Goal: Task Accomplishment & Management: Complete application form

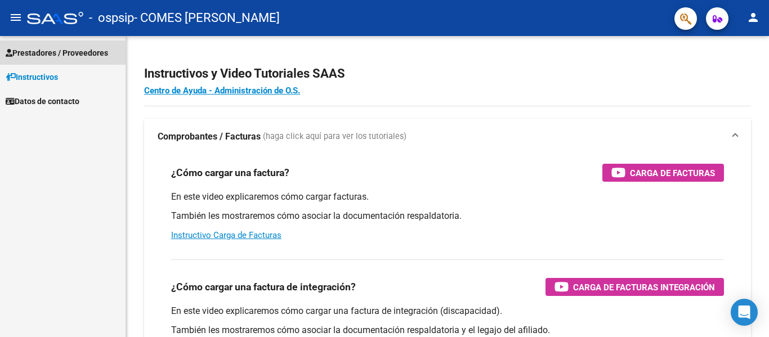
click at [65, 54] on span "Prestadores / Proveedores" at bounding box center [57, 53] width 102 height 12
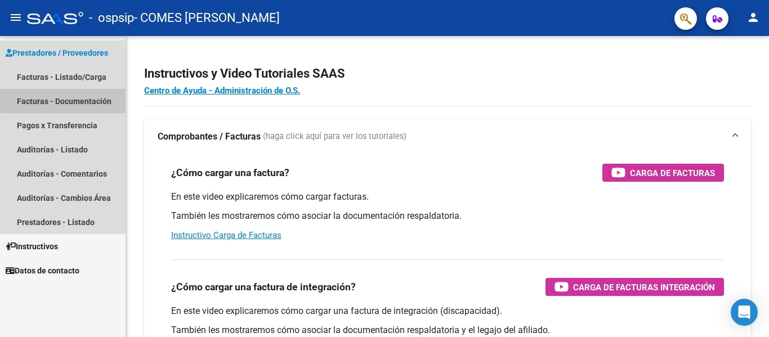
click at [71, 100] on link "Facturas - Documentación" at bounding box center [63, 101] width 126 height 24
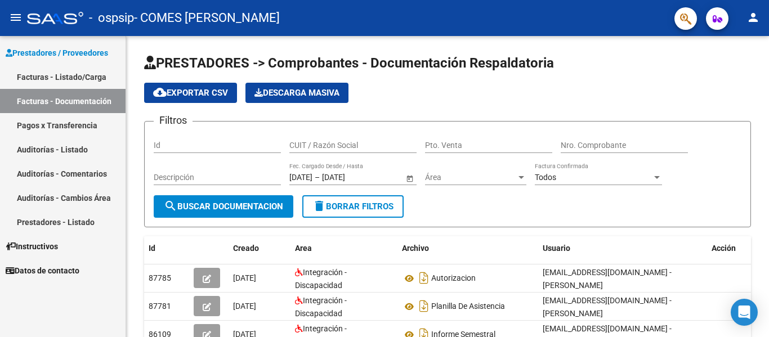
click at [44, 78] on link "Facturas - Listado/Carga" at bounding box center [63, 77] width 126 height 24
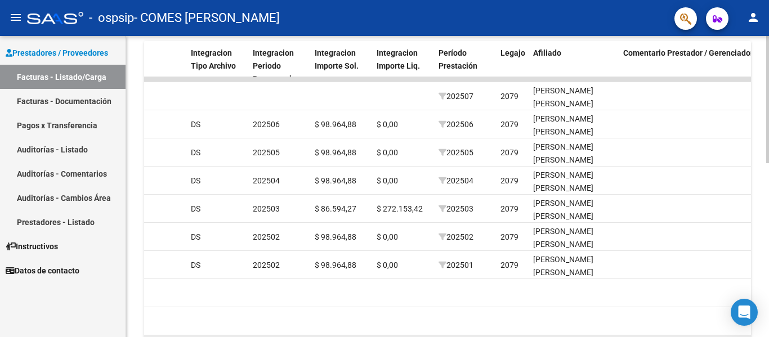
scroll to position [300, 0]
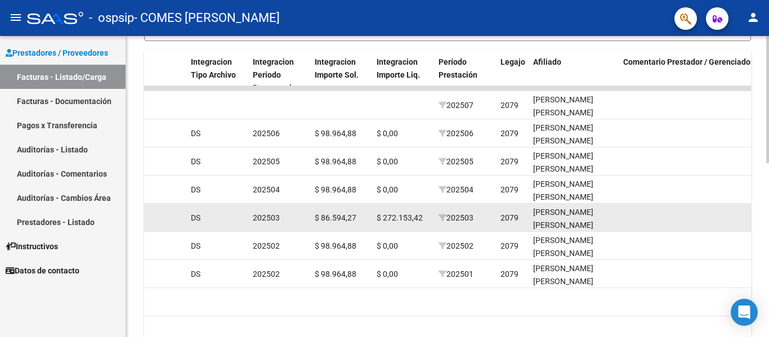
click at [406, 219] on span "$ 272.153,42" at bounding box center [400, 217] width 46 height 9
click at [334, 216] on span "$ 86.594,27" at bounding box center [336, 217] width 42 height 9
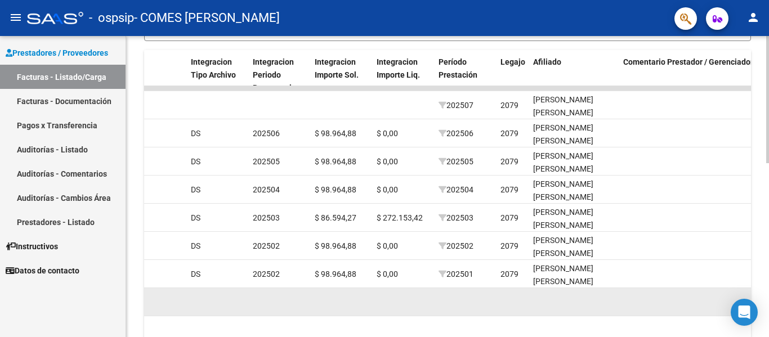
click at [433, 303] on datatable-body-cell at bounding box center [403, 302] width 62 height 28
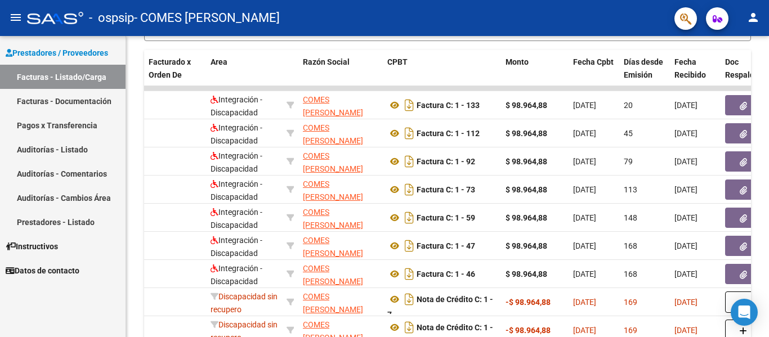
click at [68, 129] on link "Pagos x Transferencia" at bounding box center [63, 125] width 126 height 24
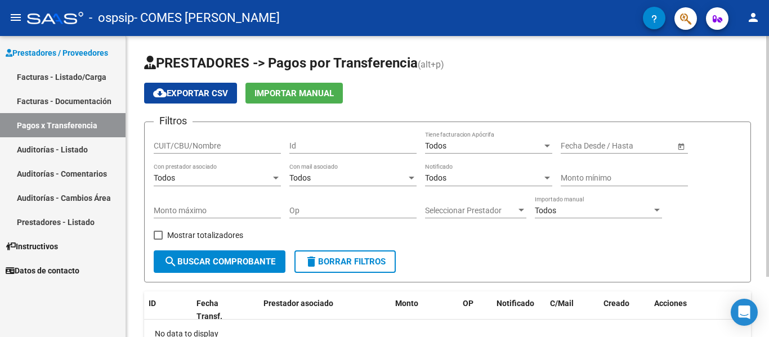
click at [220, 259] on span "search Buscar Comprobante" at bounding box center [219, 262] width 111 height 10
click at [436, 209] on span "Seleccionar Prestador" at bounding box center [470, 211] width 91 height 10
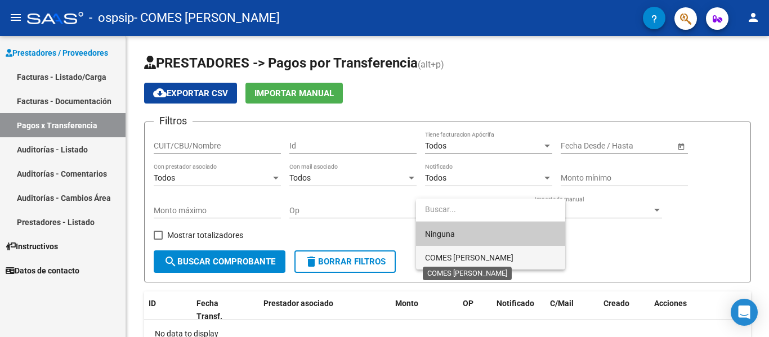
click at [467, 260] on span "COMES [PERSON_NAME]" at bounding box center [469, 257] width 88 height 9
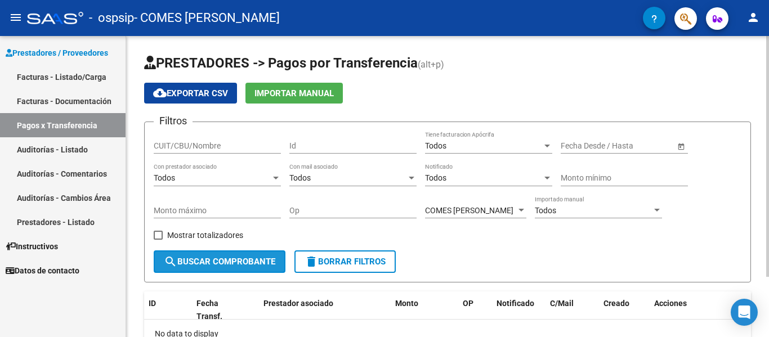
click at [242, 265] on span "search Buscar Comprobante" at bounding box center [219, 262] width 111 height 10
click at [157, 235] on span at bounding box center [158, 235] width 9 height 9
click at [158, 240] on input "Mostrar totalizadores" at bounding box center [158, 240] width 1 height 1
checkbox input "true"
drag, startPoint x: 209, startPoint y: 265, endPoint x: 233, endPoint y: 274, distance: 25.8
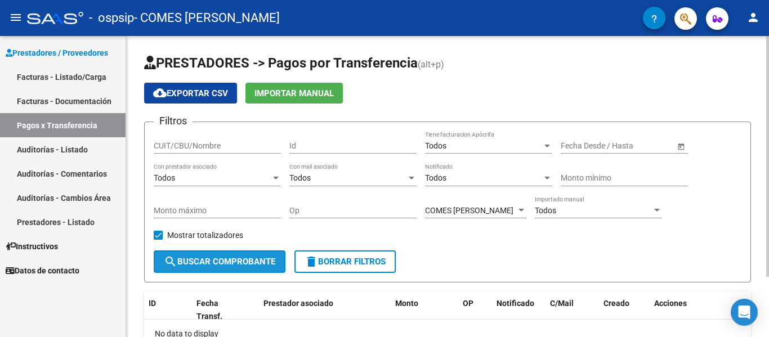
click at [209, 266] on span "search Buscar Comprobante" at bounding box center [219, 262] width 111 height 10
click at [208, 145] on input "CUIT/CBU/Nombre" at bounding box center [217, 146] width 127 height 10
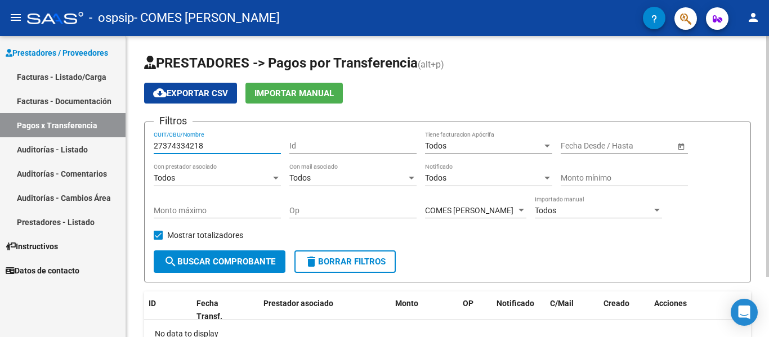
type input "27374334218"
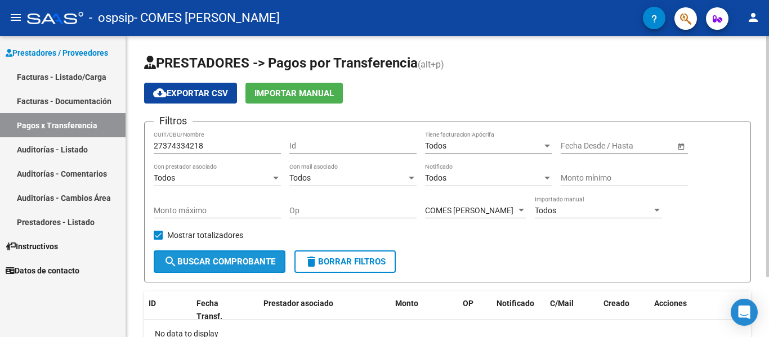
click at [213, 264] on span "search Buscar Comprobante" at bounding box center [219, 262] width 111 height 10
click at [158, 236] on span at bounding box center [158, 235] width 9 height 9
click at [158, 240] on input "Mostrar totalizadores" at bounding box center [158, 240] width 1 height 1
checkbox input "false"
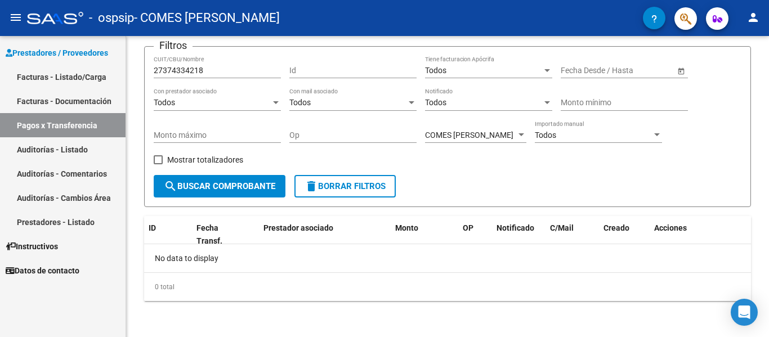
click at [83, 150] on link "Auditorías - Listado" at bounding box center [63, 149] width 126 height 24
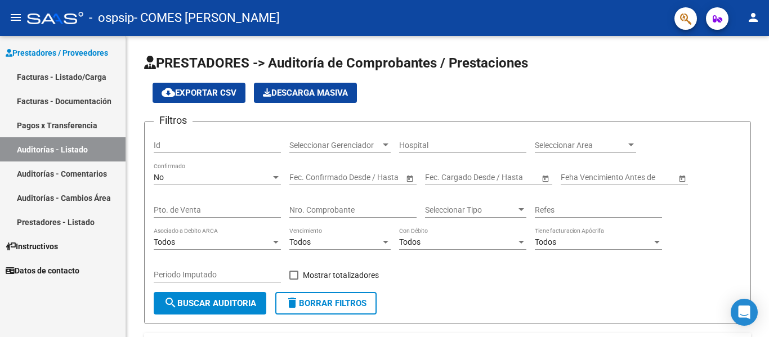
click at [38, 101] on link "Facturas - Documentación" at bounding box center [63, 101] width 126 height 24
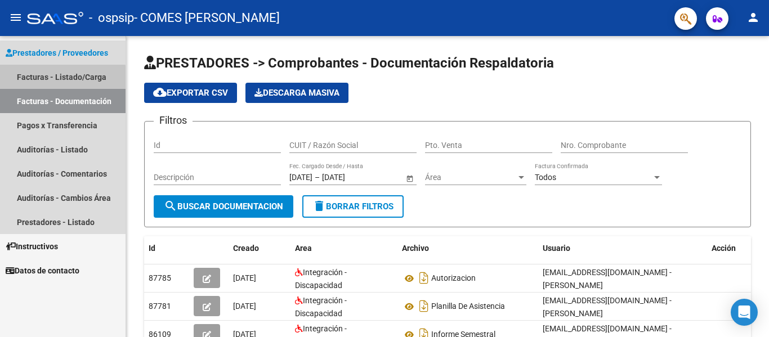
click at [54, 79] on link "Facturas - Listado/Carga" at bounding box center [63, 77] width 126 height 24
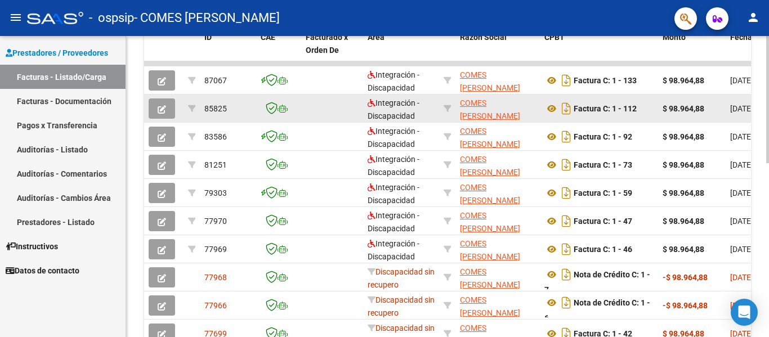
scroll to position [338, 0]
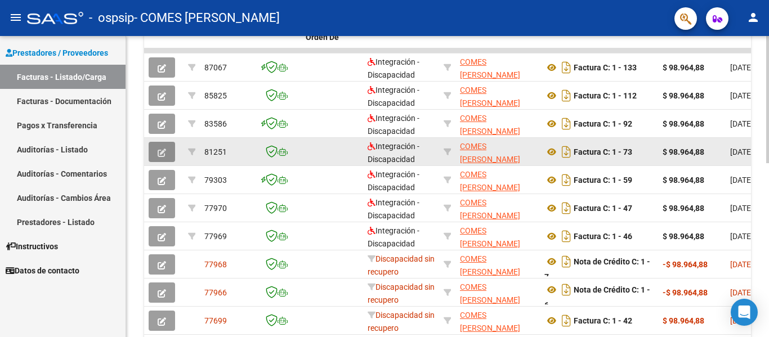
click at [163, 155] on icon "button" at bounding box center [162, 153] width 8 height 8
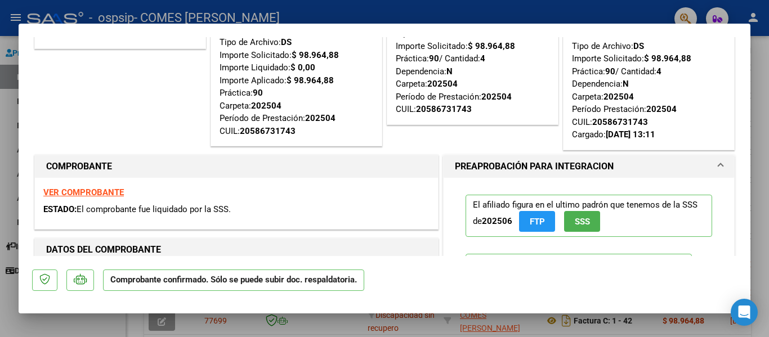
scroll to position [0, 0]
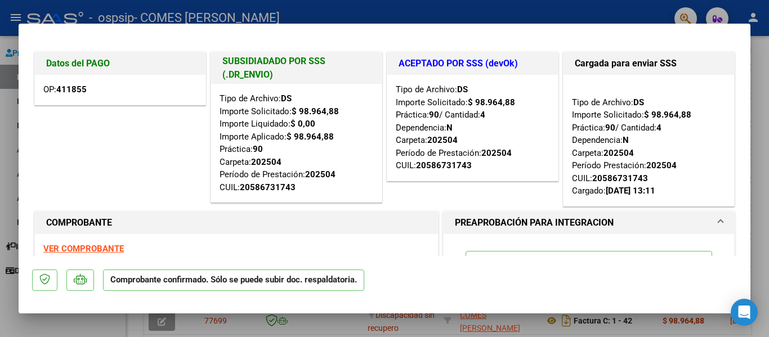
drag, startPoint x: 124, startPoint y: 133, endPoint x: 239, endPoint y: 130, distance: 114.3
click at [125, 133] on div "Datos del PAGO OP: 411855" at bounding box center [120, 129] width 176 height 159
click at [70, 90] on strong "411855" at bounding box center [71, 89] width 30 height 10
click at [54, 252] on strong "VER COMPROBANTE" at bounding box center [83, 249] width 81 height 10
click at [767, 65] on div at bounding box center [384, 168] width 769 height 337
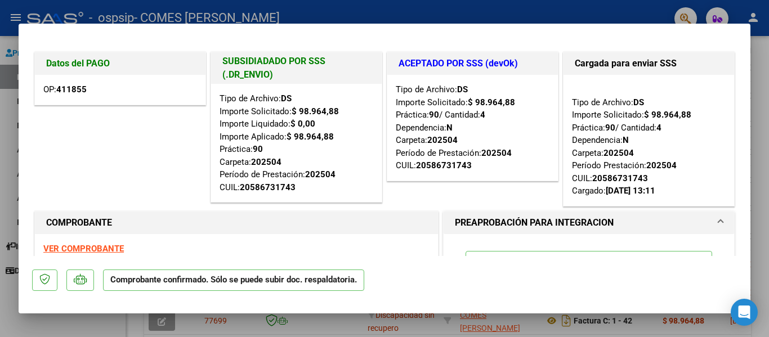
type input "$ 0,00"
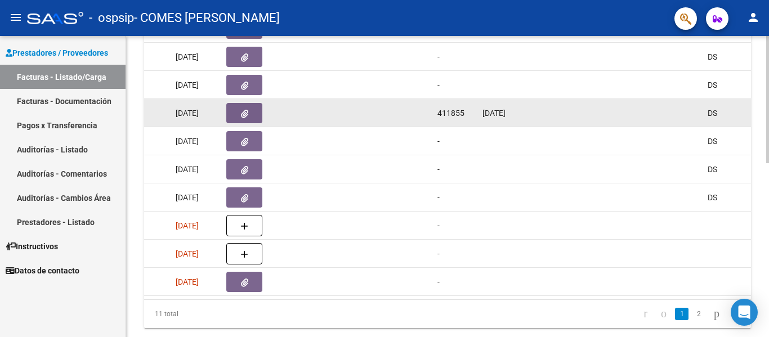
scroll to position [300, 0]
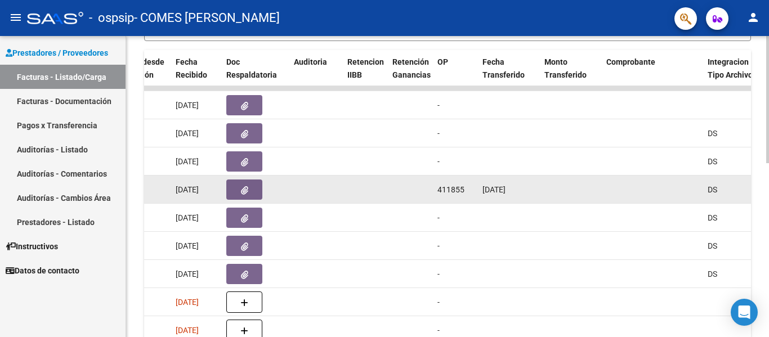
click at [532, 194] on div "[DATE]" at bounding box center [508, 190] width 53 height 13
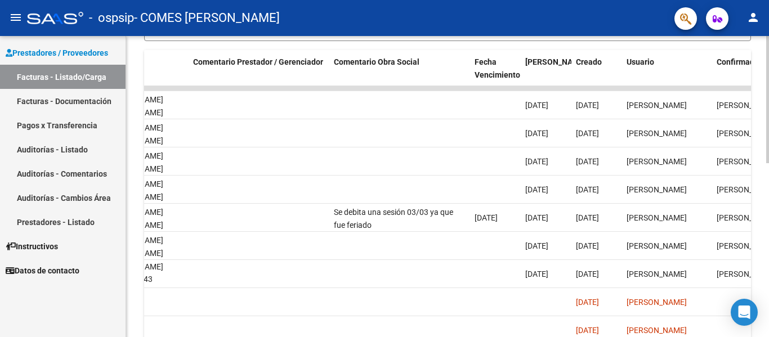
scroll to position [244, 0]
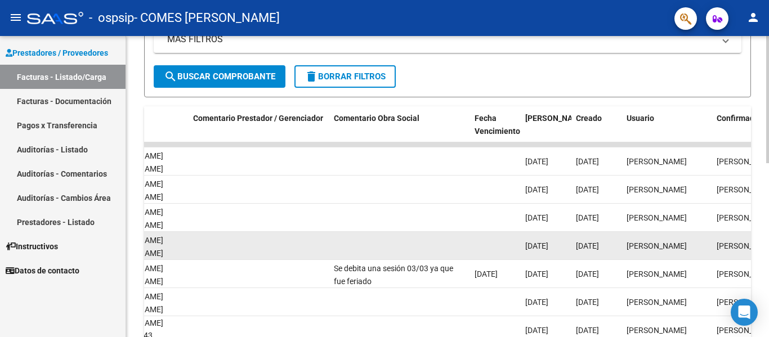
click at [517, 244] on datatable-body-cell at bounding box center [495, 246] width 51 height 28
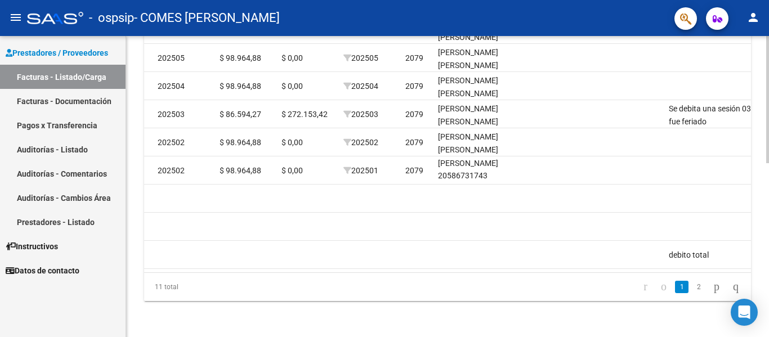
scroll to position [413, 0]
drag, startPoint x: 521, startPoint y: 330, endPoint x: 506, endPoint y: 328, distance: 15.4
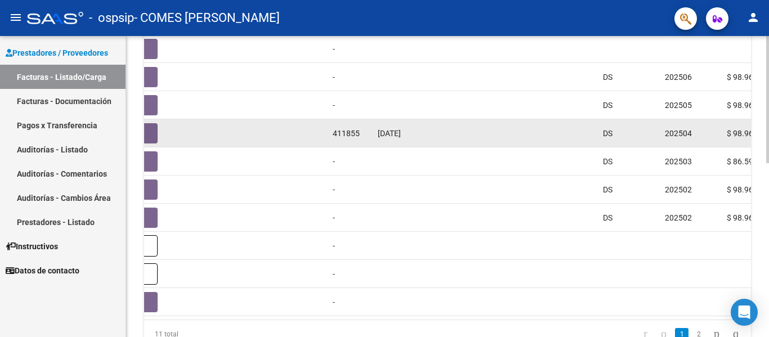
scroll to position [300, 0]
